Goal: Book appointment/travel/reservation

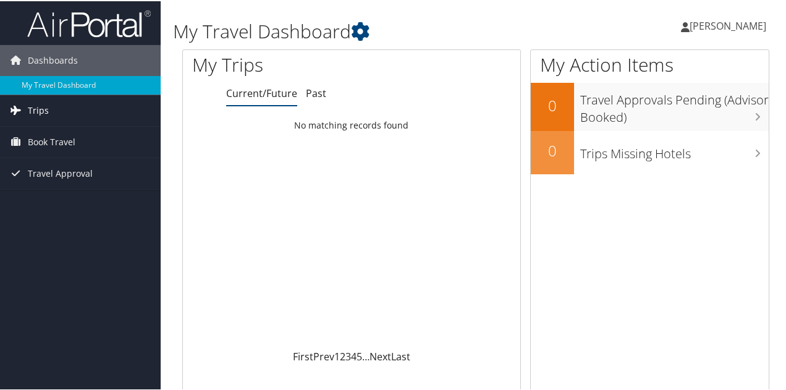
click at [36, 109] on span "Trips" at bounding box center [38, 109] width 21 height 31
click at [52, 190] on span "Book Travel" at bounding box center [52, 196] width 48 height 31
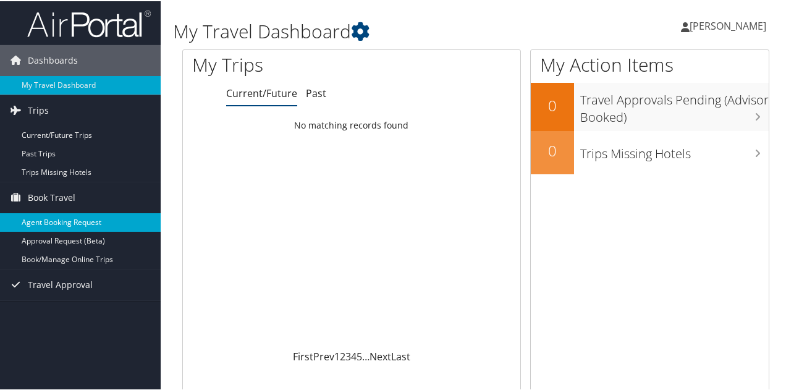
click at [51, 219] on link "Agent Booking Request" at bounding box center [80, 221] width 161 height 19
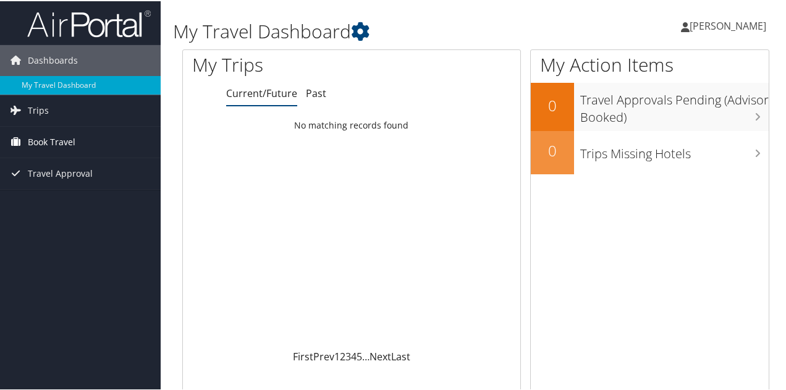
click at [62, 137] on span "Book Travel" at bounding box center [52, 141] width 48 height 31
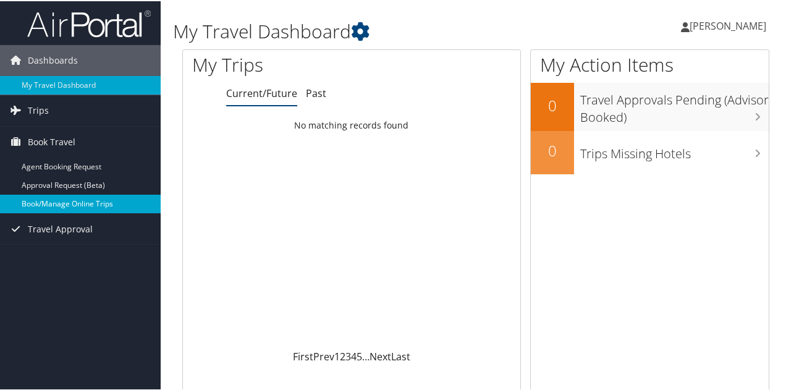
click at [56, 200] on link "Book/Manage Online Trips" at bounding box center [80, 203] width 161 height 19
